Goal: Task Accomplishment & Management: Manage account settings

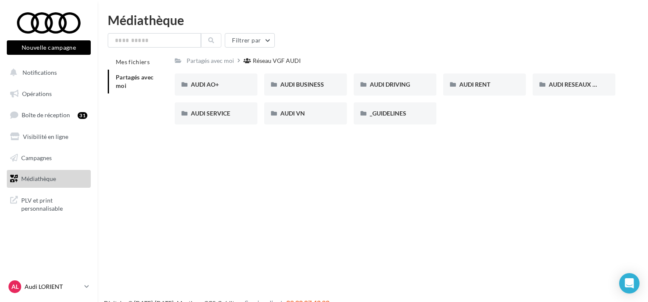
click at [40, 283] on p "Audi LORIENT" at bounding box center [53, 286] width 56 height 8
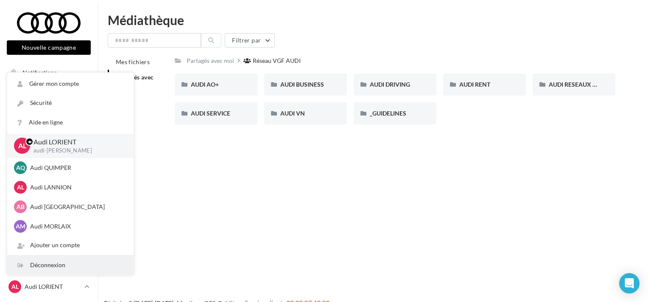
click at [86, 260] on div "Déconnexion" at bounding box center [70, 264] width 126 height 19
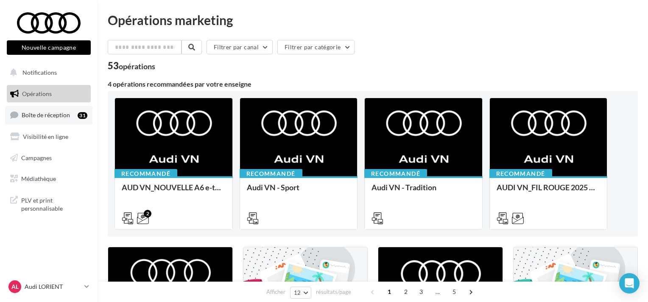
click at [27, 113] on span "Boîte de réception" at bounding box center [46, 114] width 48 height 7
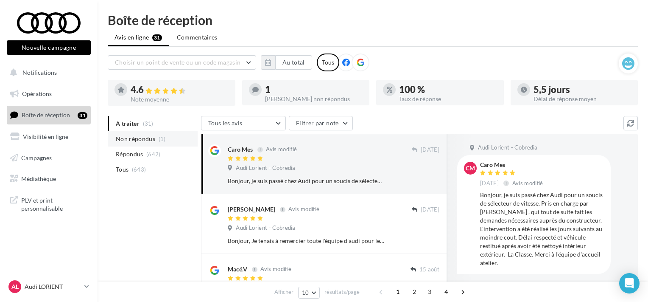
click at [130, 140] on span "Non répondus" at bounding box center [135, 138] width 39 height 8
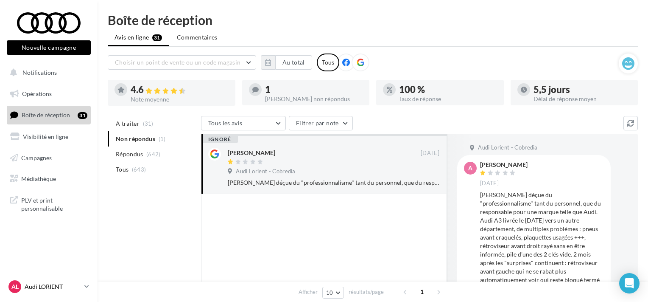
click at [31, 288] on p "Audi LORIENT" at bounding box center [53, 286] width 56 height 8
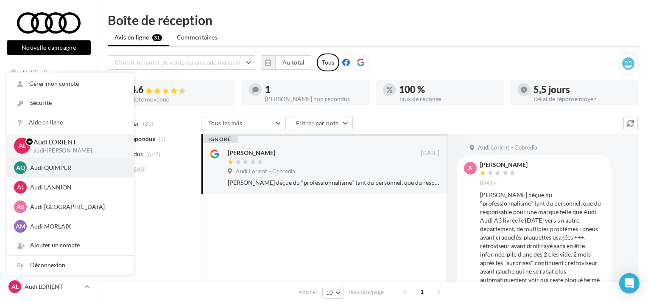
click at [45, 167] on p "Audi QUIMPER" at bounding box center [76, 167] width 93 height 8
